Goal: Check status: Check status

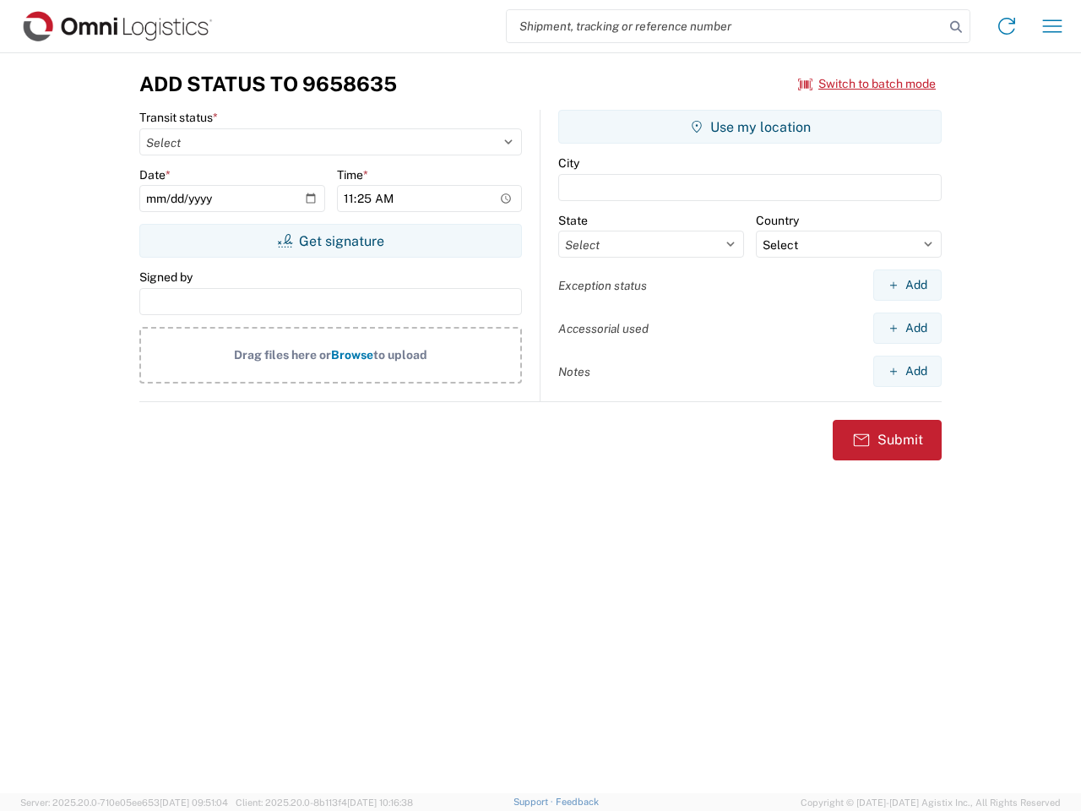
click at [725, 26] on input "search" at bounding box center [725, 26] width 437 height 32
click at [956, 27] on icon at bounding box center [956, 27] width 24 height 24
click at [1006, 26] on icon at bounding box center [1006, 26] width 27 height 27
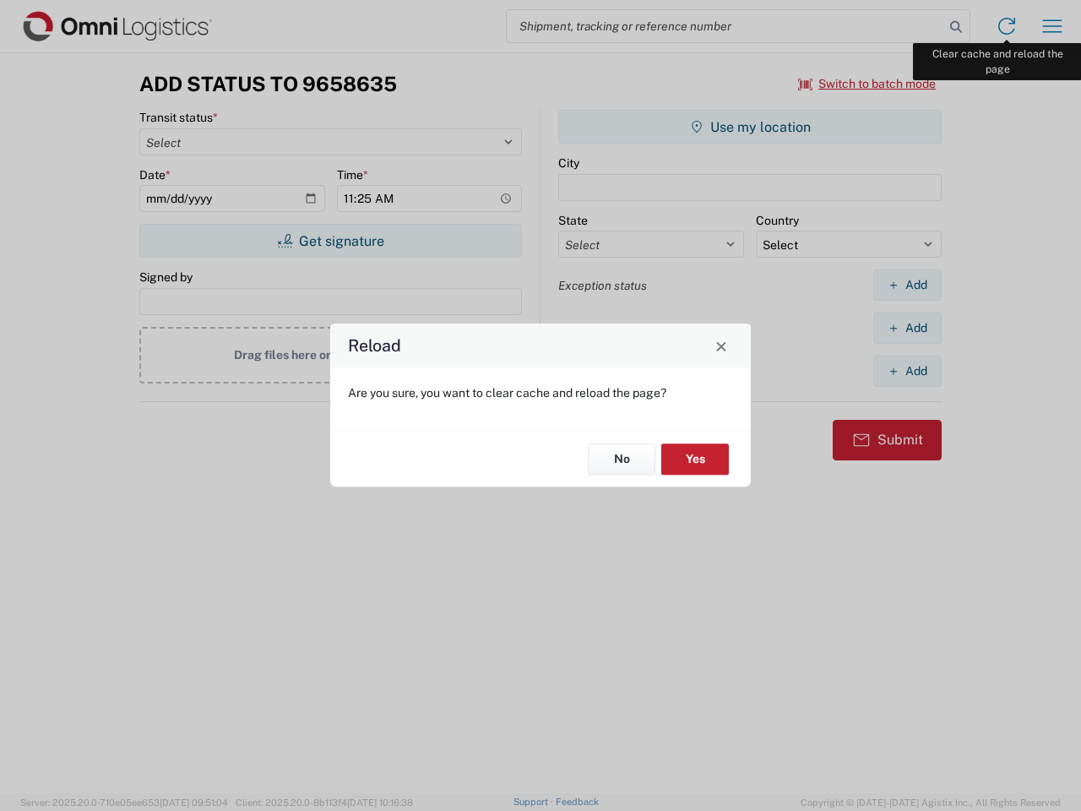
click at [1052, 26] on div "Reload Are you sure, you want to clear cache and reload the page? No Yes" at bounding box center [540, 405] width 1081 height 811
click at [867, 84] on div "Reload Are you sure, you want to clear cache and reload the page? No Yes" at bounding box center [540, 405] width 1081 height 811
click at [330, 241] on div "Reload Are you sure, you want to clear cache and reload the page? No Yes" at bounding box center [540, 405] width 1081 height 811
click at [750, 127] on div "Reload Are you sure, you want to clear cache and reload the page? No Yes" at bounding box center [540, 405] width 1081 height 811
click at [907, 285] on div "Reload Are you sure, you want to clear cache and reload the page? No Yes" at bounding box center [540, 405] width 1081 height 811
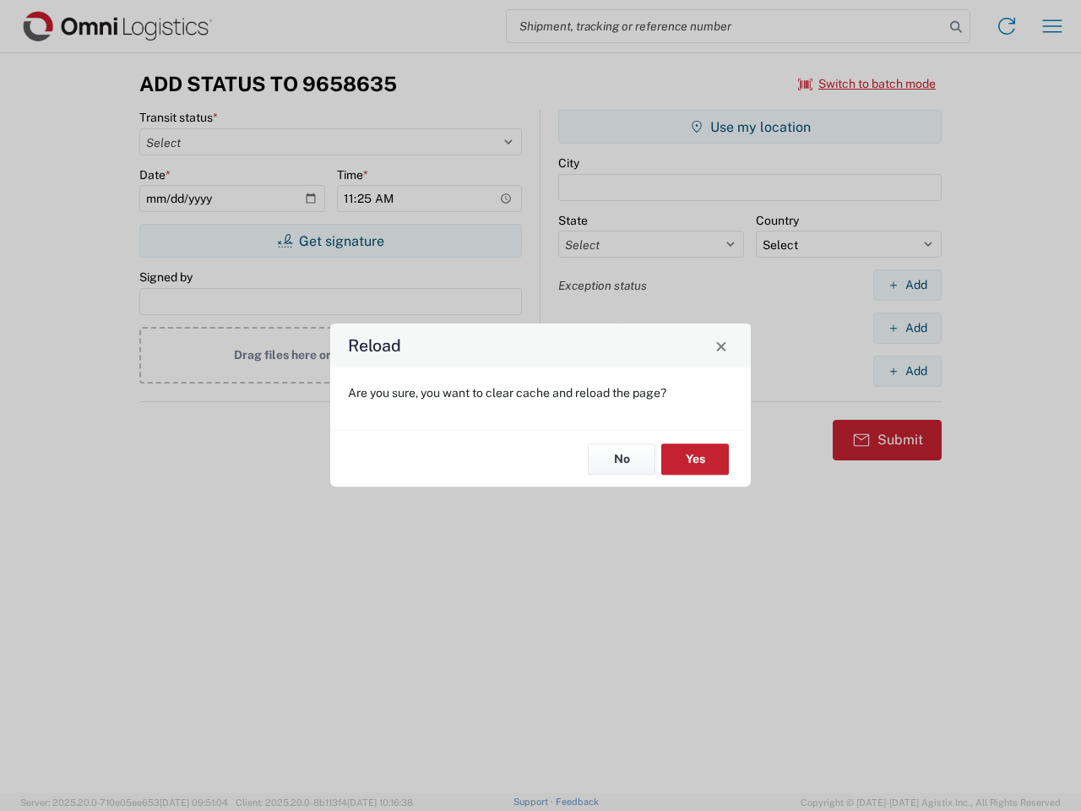
click at [907, 328] on div "Reload Are you sure, you want to clear cache and reload the page? No Yes" at bounding box center [540, 405] width 1081 height 811
click at [907, 371] on div "Reload Are you sure, you want to clear cache and reload the page? No Yes" at bounding box center [540, 405] width 1081 height 811
